Goal: Find specific page/section: Find specific page/section

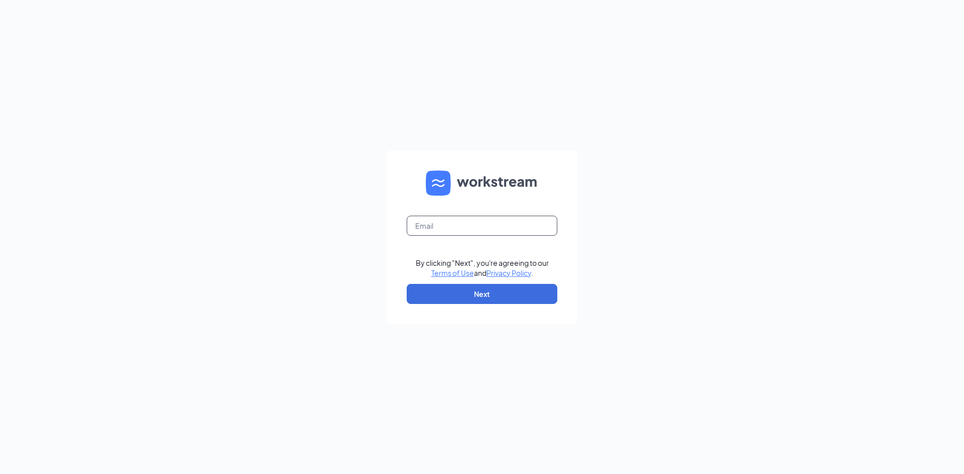
click at [488, 225] on input "text" at bounding box center [482, 226] width 151 height 20
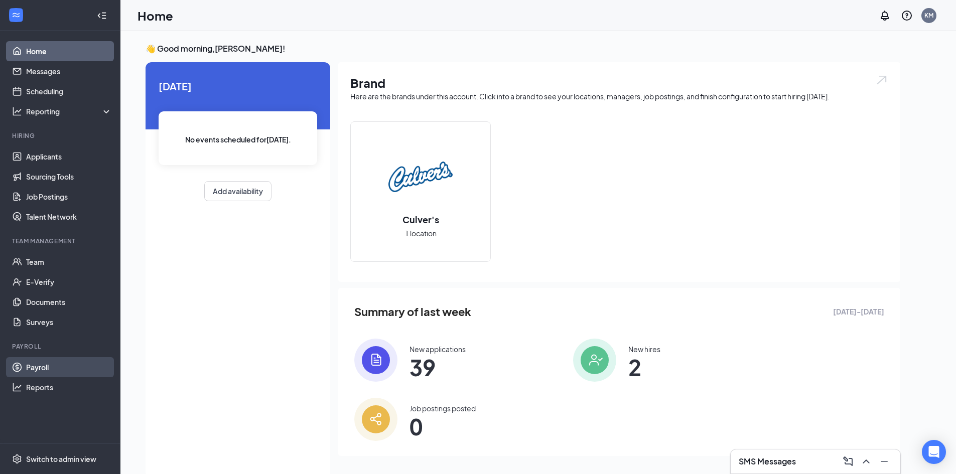
click at [36, 372] on link "Payroll" at bounding box center [69, 367] width 86 height 20
